Goal: Task Accomplishment & Management: Manage account settings

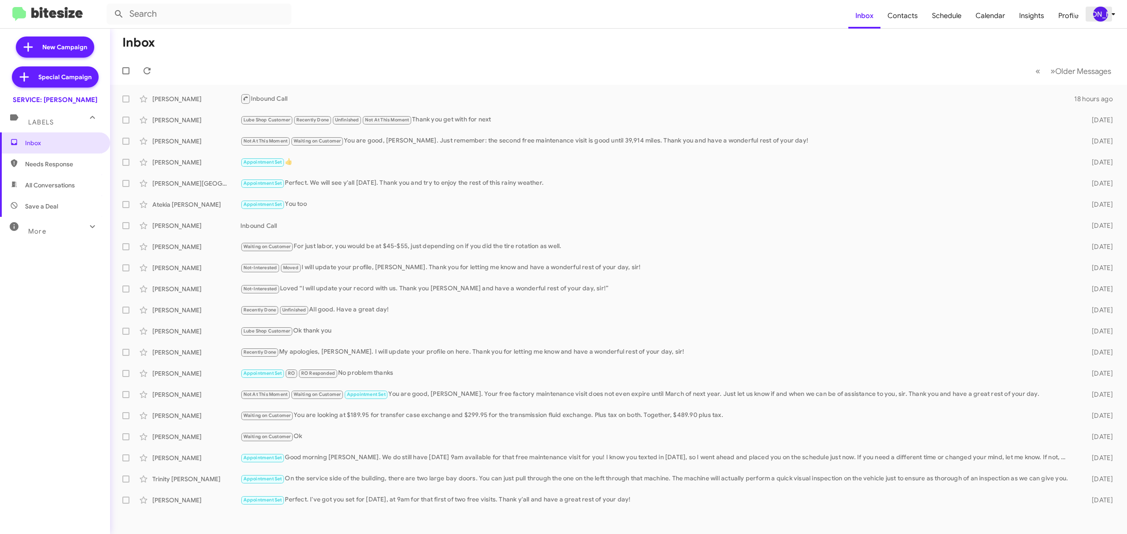
click at [1099, 8] on div "[PERSON_NAME]" at bounding box center [1100, 14] width 15 height 15
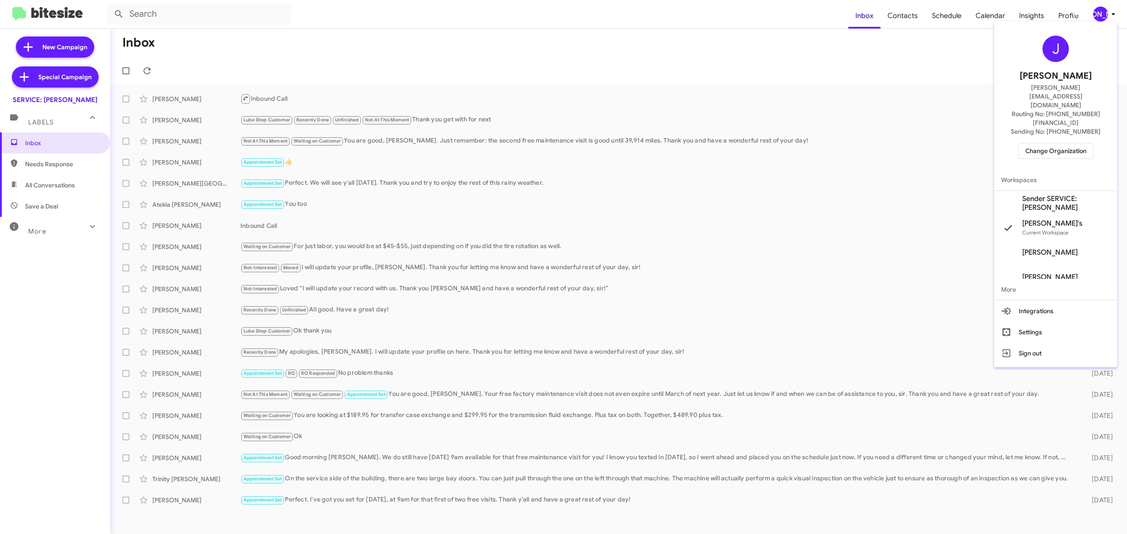
click at [1054, 143] on span "Change Organization" at bounding box center [1055, 150] width 61 height 15
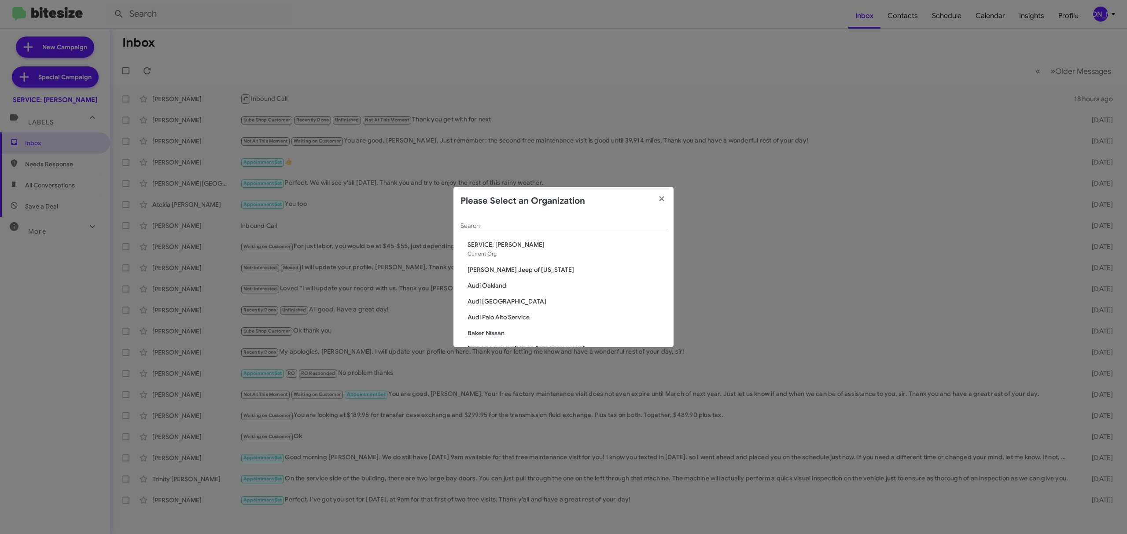
click at [585, 228] on input "Search" at bounding box center [563, 226] width 206 height 7
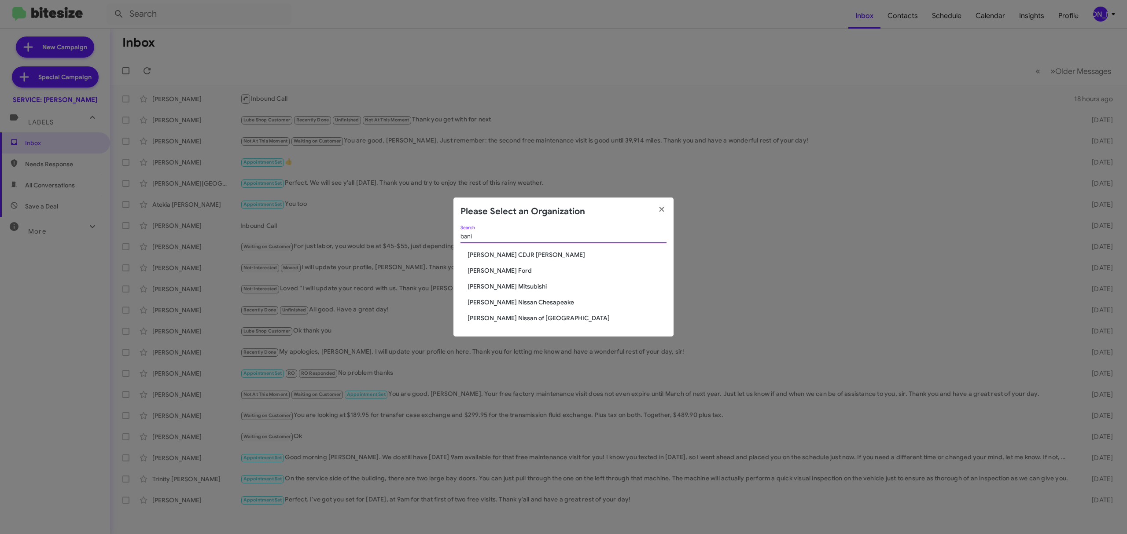
type input "bani"
click at [497, 266] on span "[PERSON_NAME] Ford" at bounding box center [566, 270] width 199 height 9
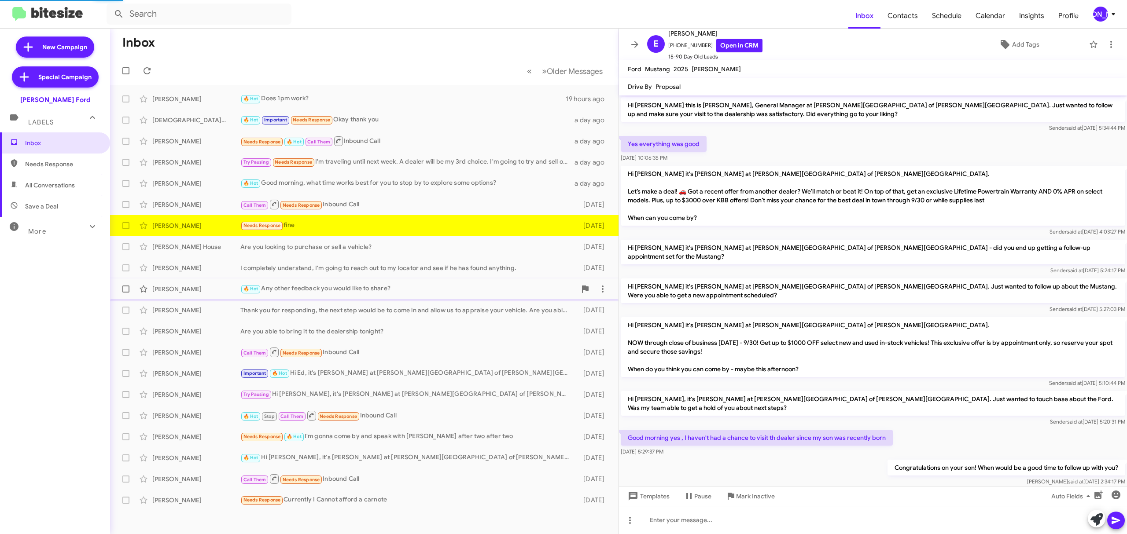
scroll to position [59, 0]
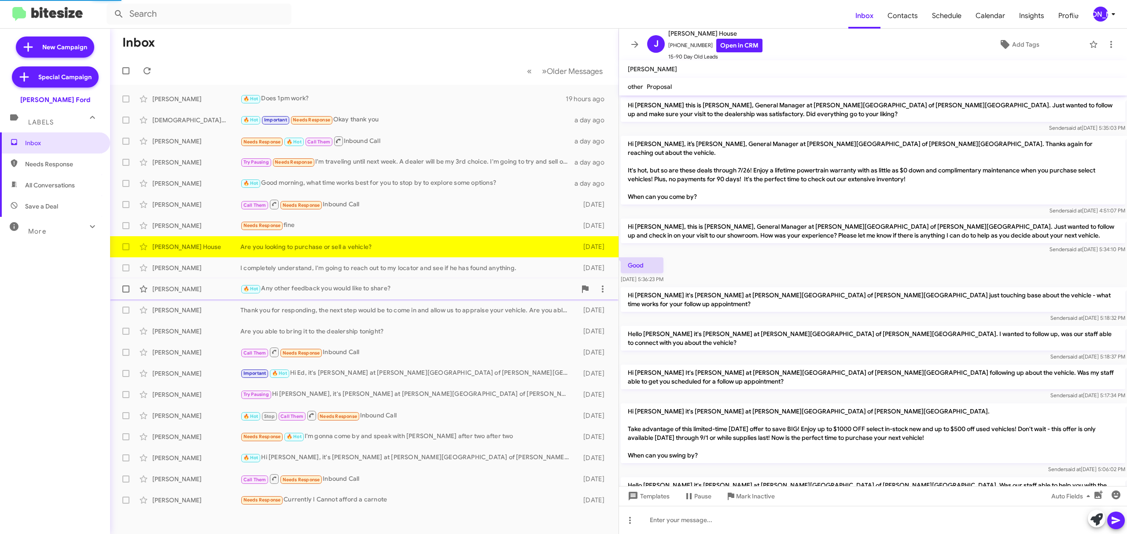
scroll to position [454, 0]
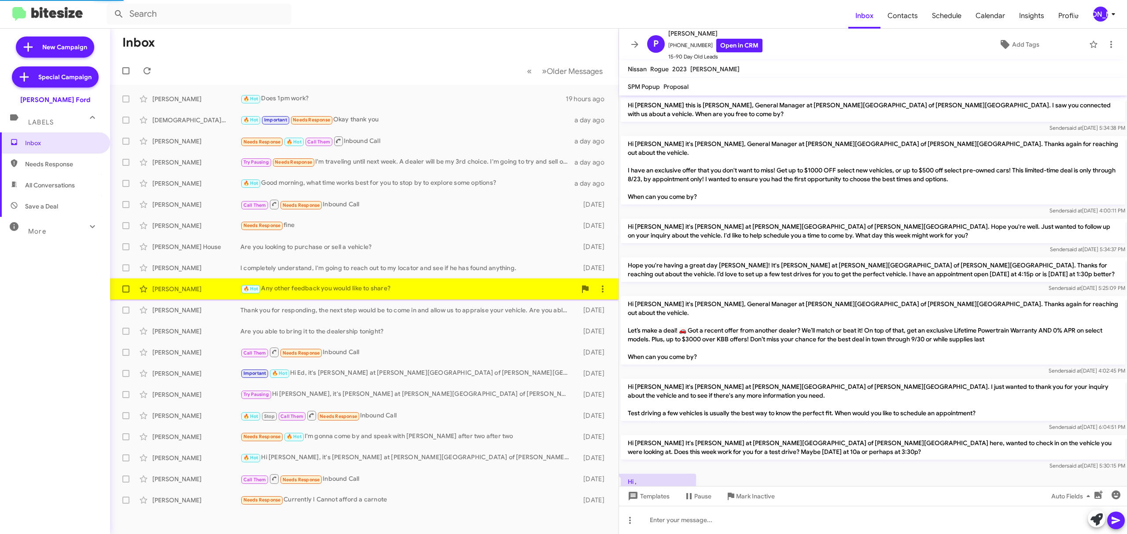
scroll to position [249, 0]
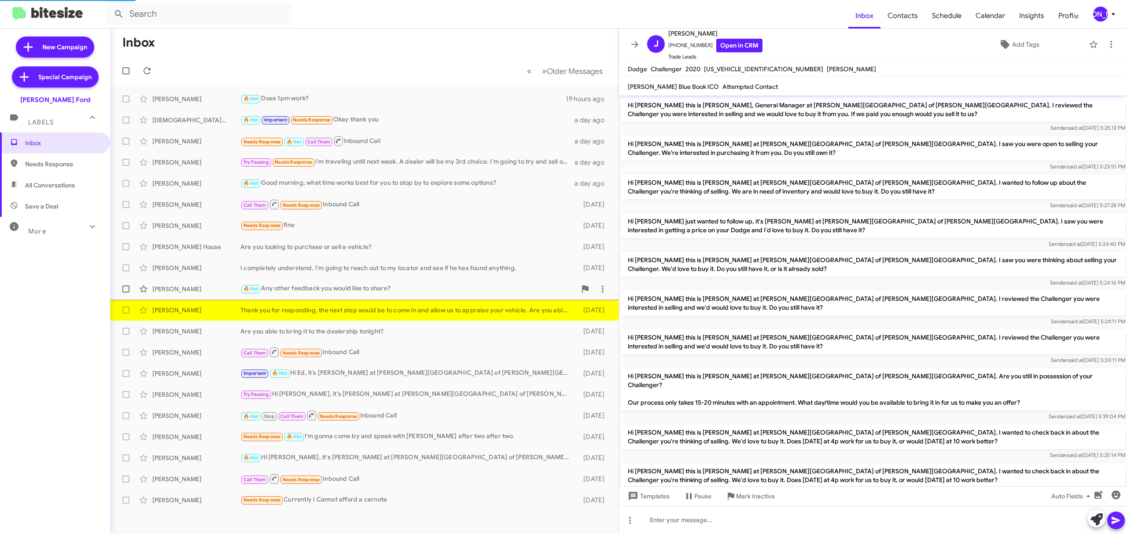
scroll to position [74, 0]
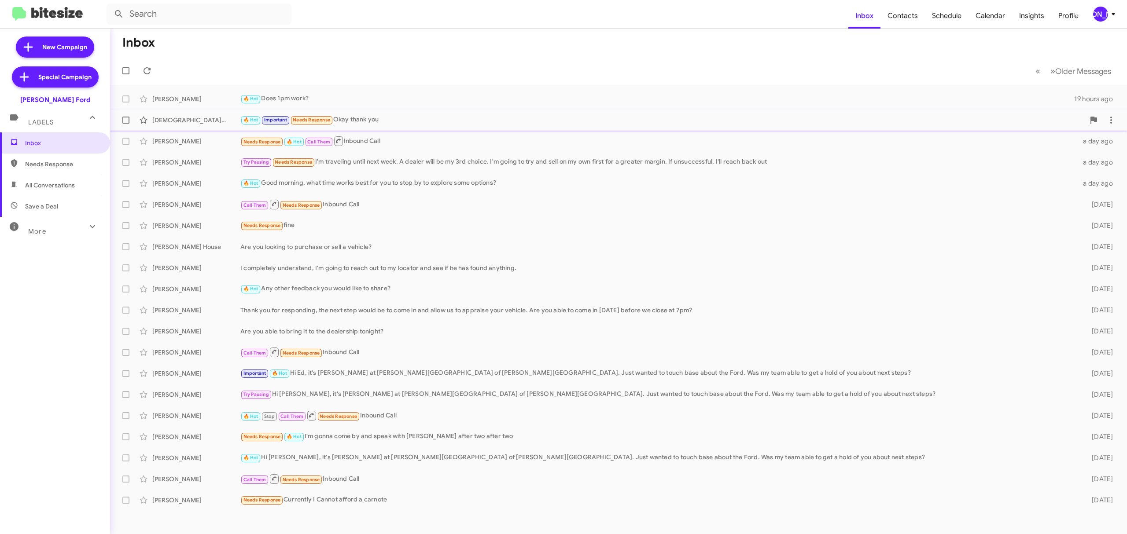
click at [563, 121] on div "🔥 Hot Important Needs Response Okay thank you" at bounding box center [662, 120] width 844 height 10
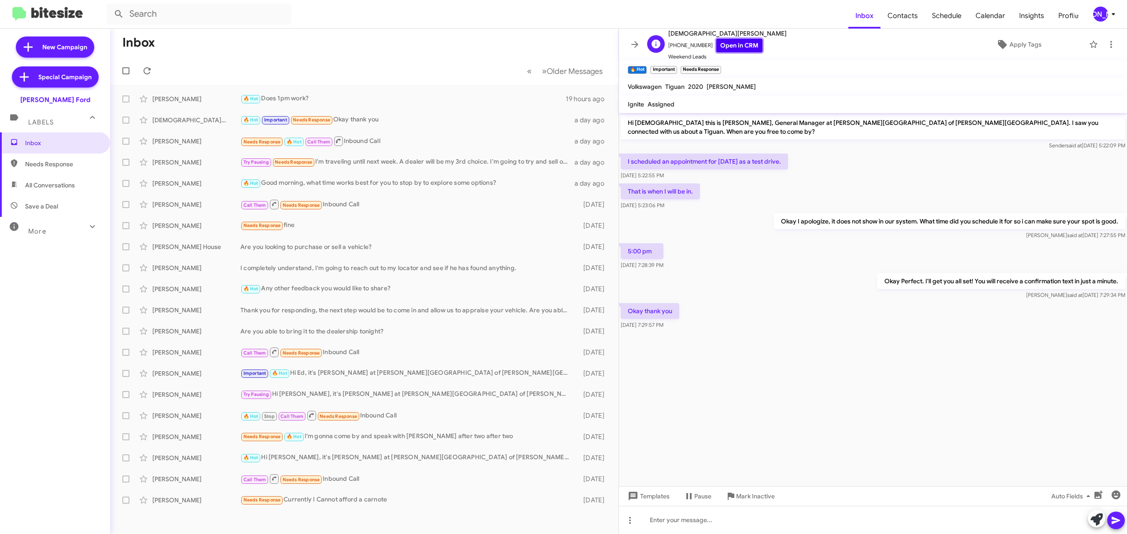
click at [742, 43] on link "Open in CRM" at bounding box center [739, 46] width 46 height 14
click at [1101, 16] on div "[PERSON_NAME]" at bounding box center [1100, 14] width 15 height 15
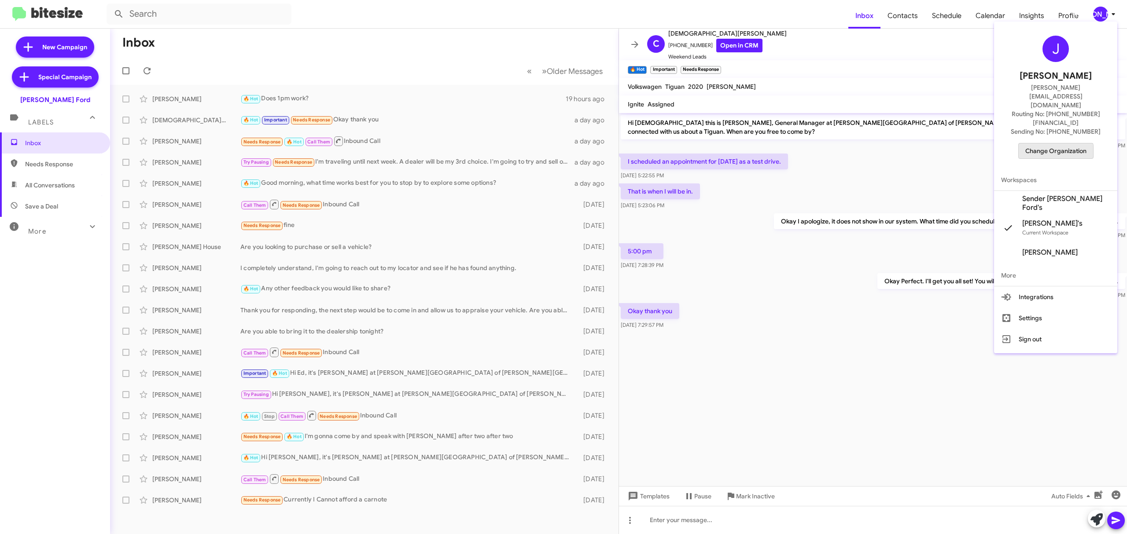
click at [1045, 143] on span "Change Organization" at bounding box center [1055, 150] width 61 height 15
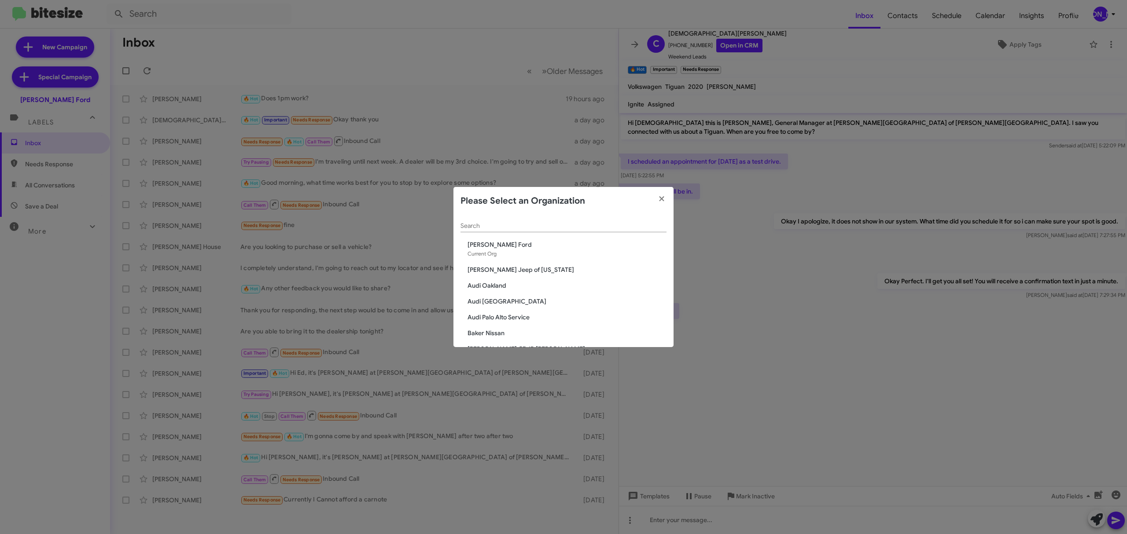
click at [190, 354] on modal-container "Please Select an Organization Search [PERSON_NAME] Ford Current Org [PERSON_NAM…" at bounding box center [563, 267] width 1127 height 534
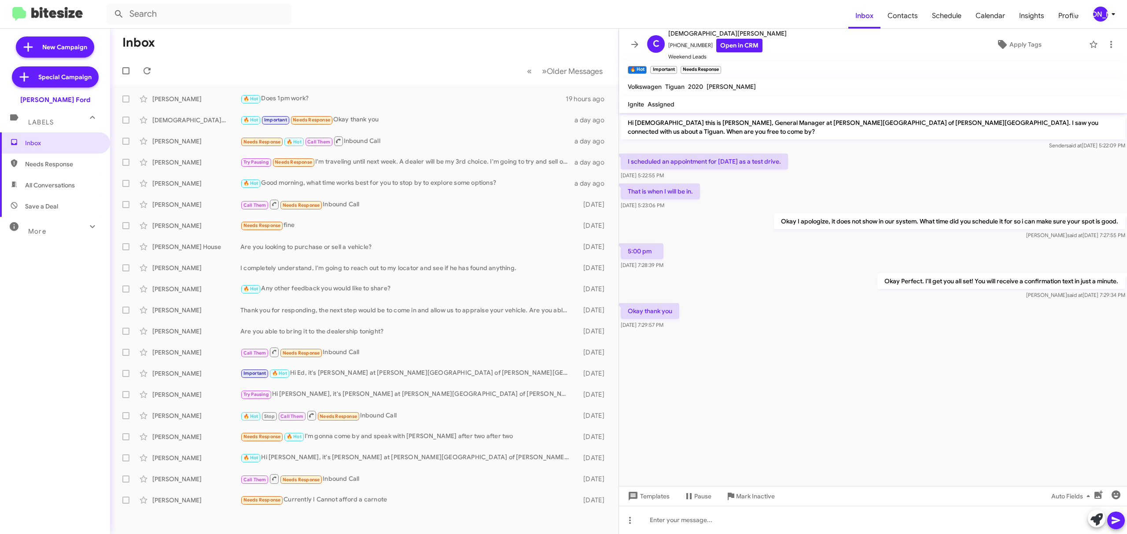
drag, startPoint x: 1113, startPoint y: 22, endPoint x: 1092, endPoint y: 12, distance: 22.8
click at [1092, 12] on mat-toolbar "Inbox Contacts Schedule Calendar Insights Profile [PERSON_NAME]" at bounding box center [563, 14] width 1127 height 28
click at [1093, 12] on div "[PERSON_NAME]" at bounding box center [1100, 14] width 15 height 15
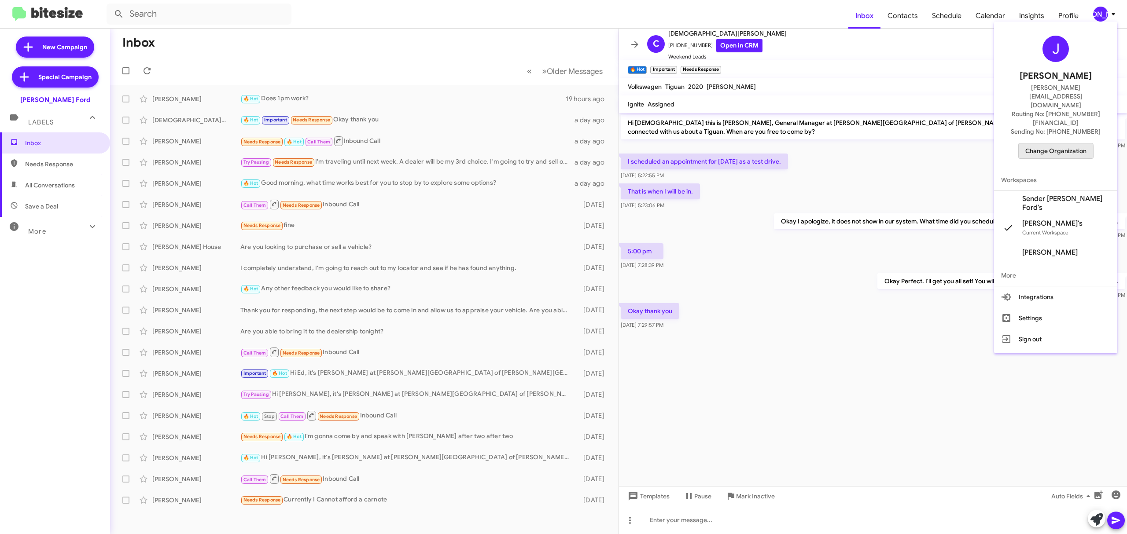
click at [1041, 143] on span "Change Organization" at bounding box center [1055, 150] width 61 height 15
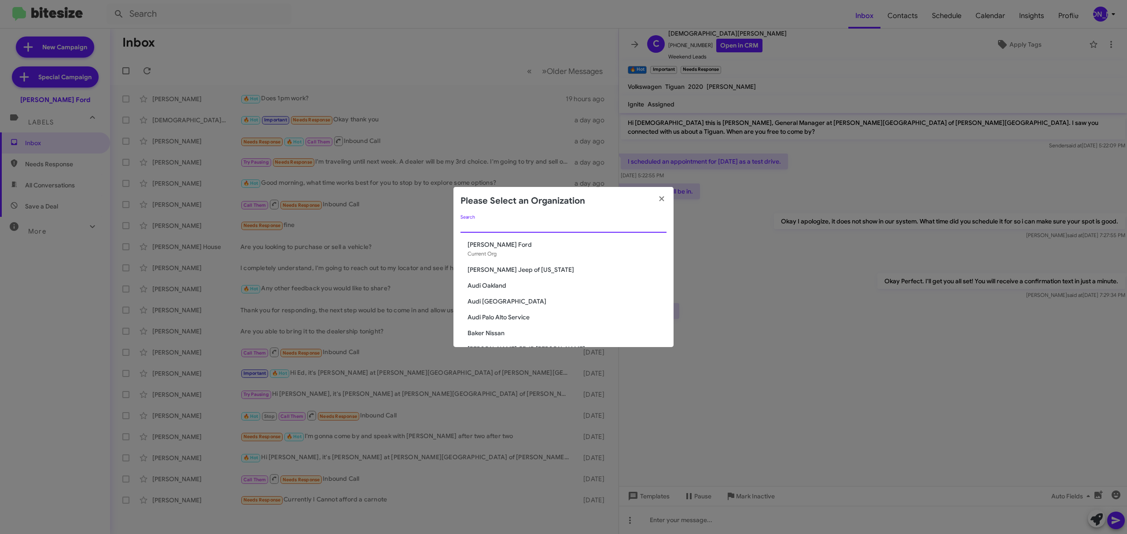
click at [620, 227] on input "Search" at bounding box center [563, 226] width 206 height 7
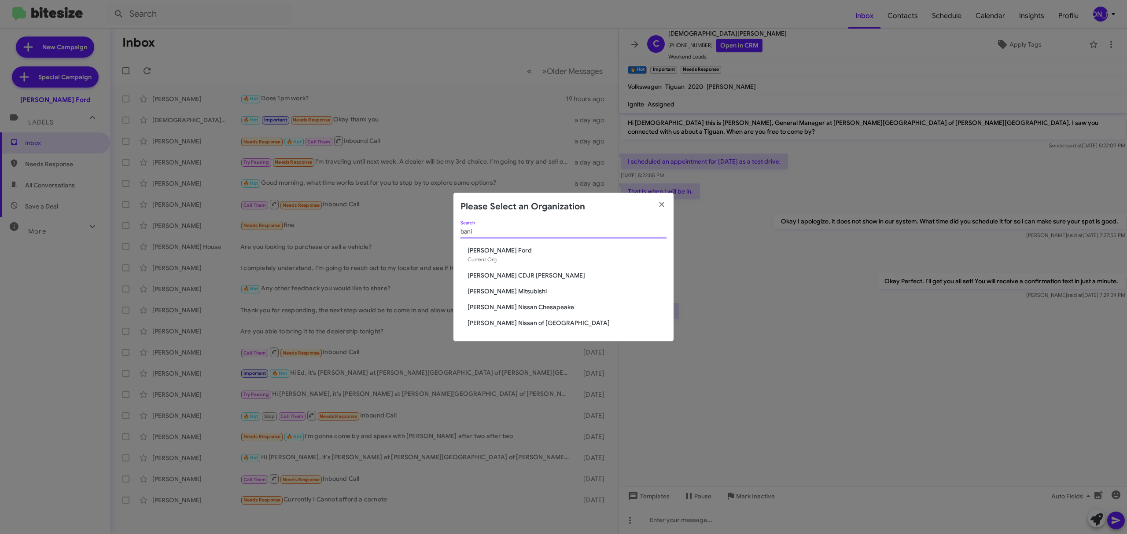
type input "bani"
click at [529, 276] on span "[PERSON_NAME] CDJR [PERSON_NAME]" at bounding box center [566, 275] width 199 height 9
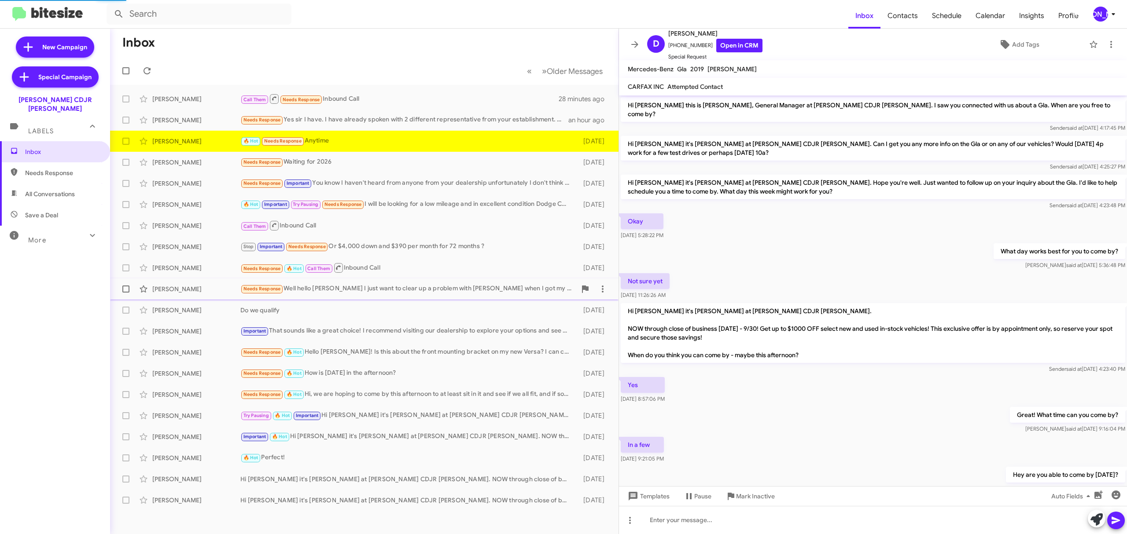
scroll to position [249, 0]
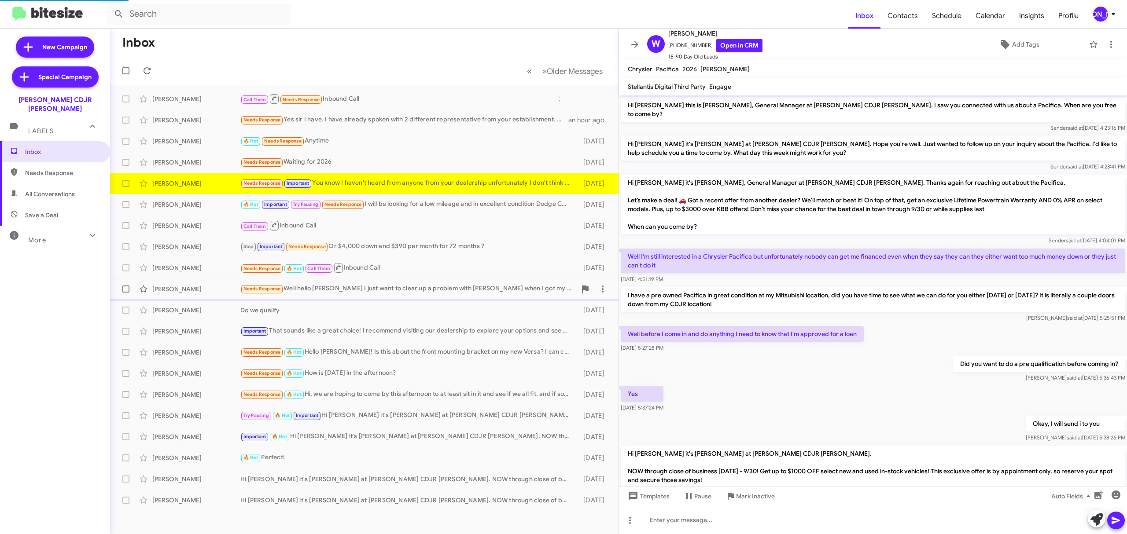
scroll to position [118, 0]
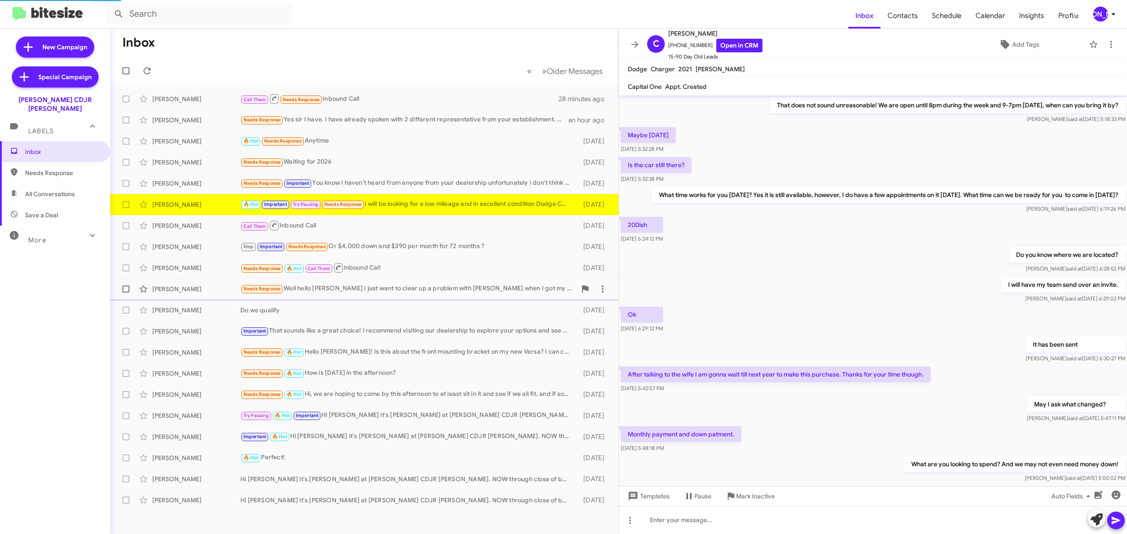
scroll to position [296, 0]
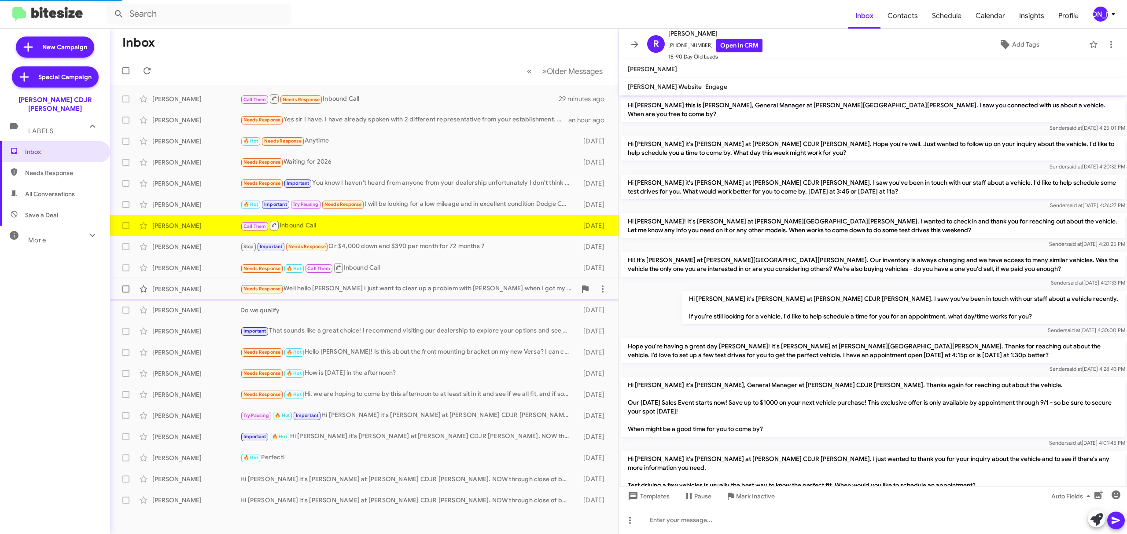
scroll to position [324, 0]
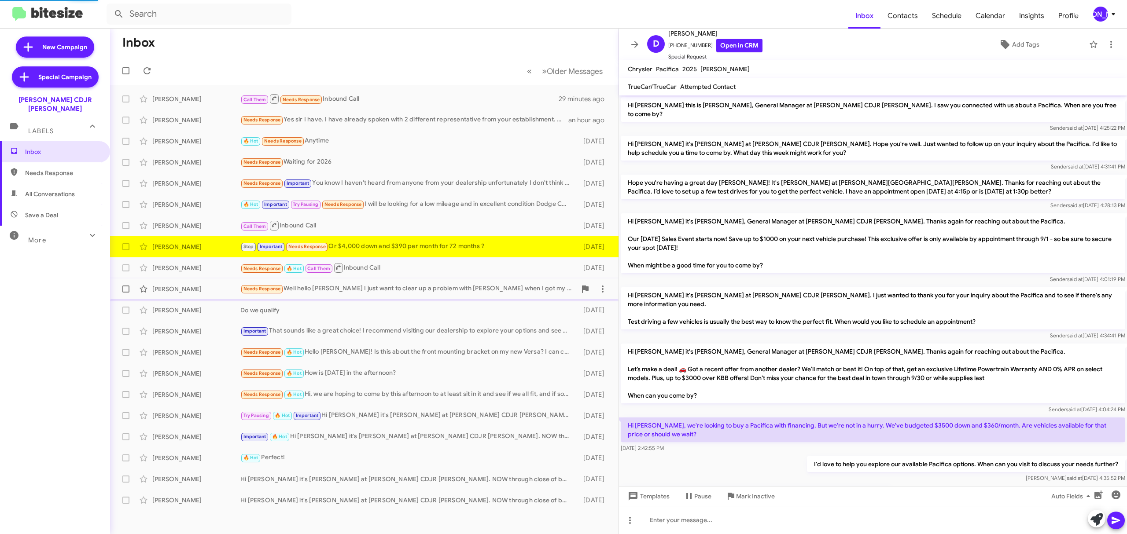
scroll to position [145, 0]
